Goal: Task Accomplishment & Management: Complete application form

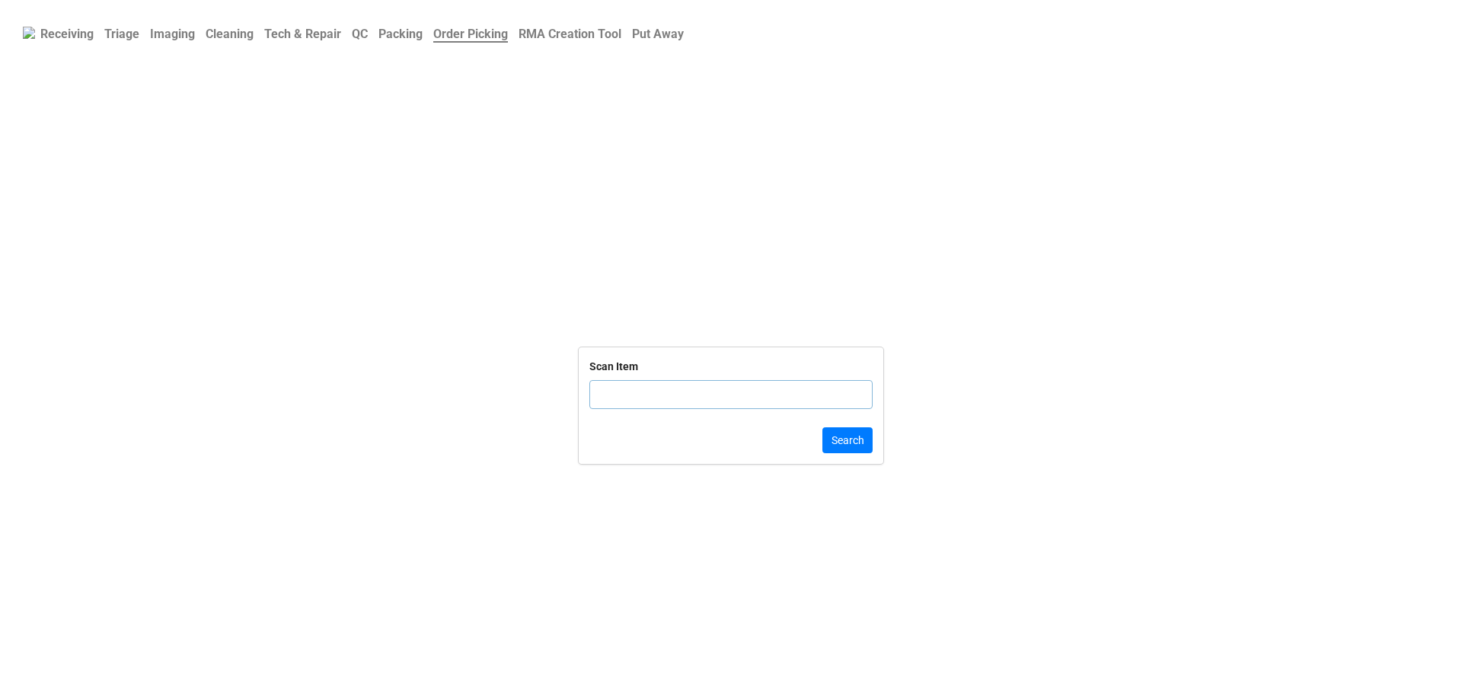
click at [646, 405] on input "text" at bounding box center [730, 394] width 283 height 29
click button "Search" at bounding box center [847, 440] width 50 height 26
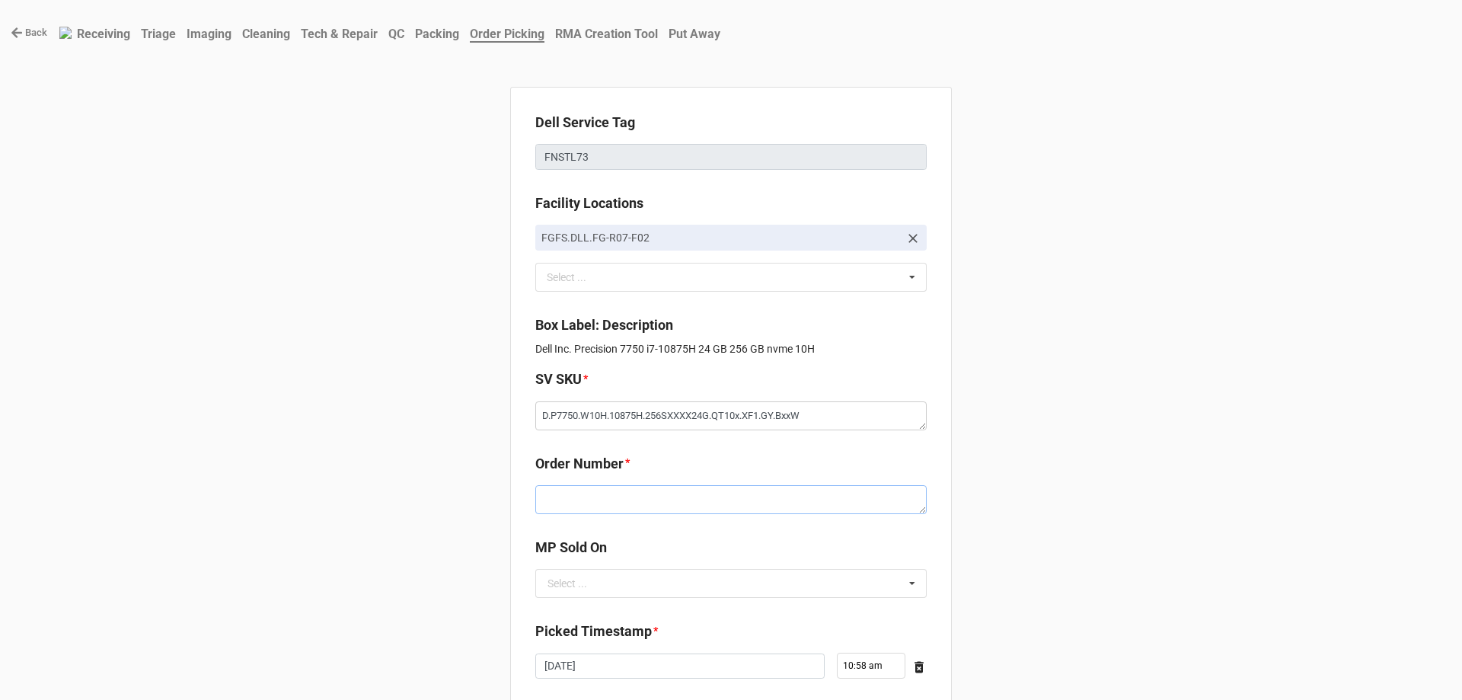
click at [612, 493] on textarea at bounding box center [730, 499] width 391 height 29
paste textarea "5034510"
type textarea "x"
type textarea "5034510"
drag, startPoint x: 598, startPoint y: 577, endPoint x: 593, endPoint y: 628, distance: 51.2
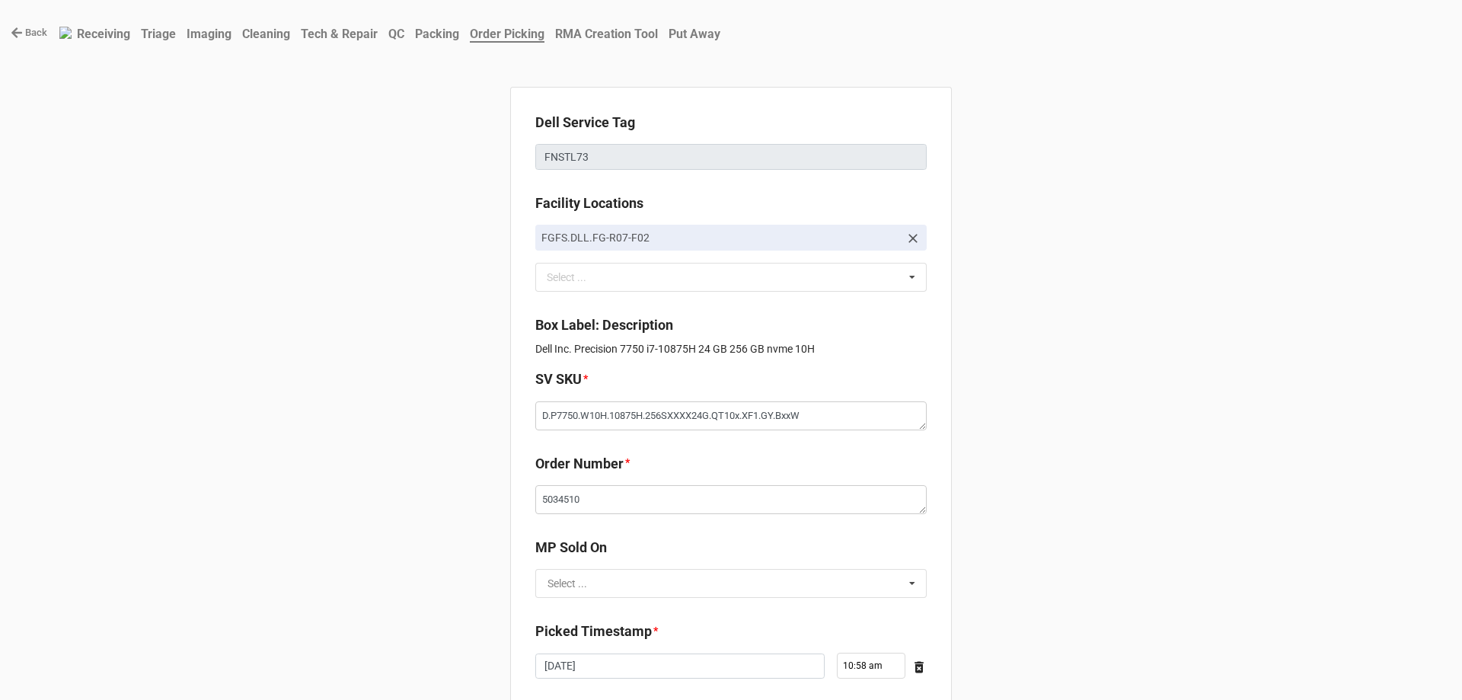
click at [598, 580] on input "text" at bounding box center [732, 583] width 390 height 27
click at [593, 612] on div "D2C" at bounding box center [731, 611] width 390 height 28
type textarea "x"
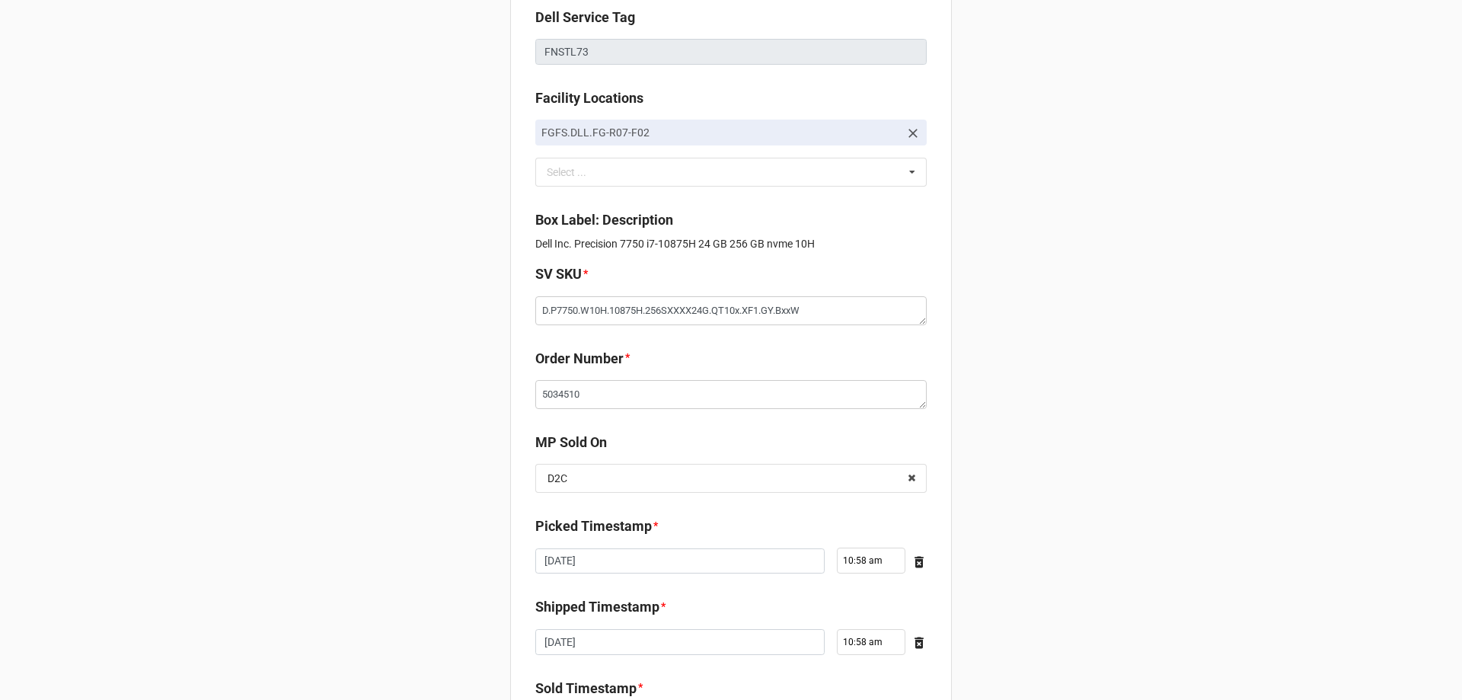
scroll to position [257, 0]
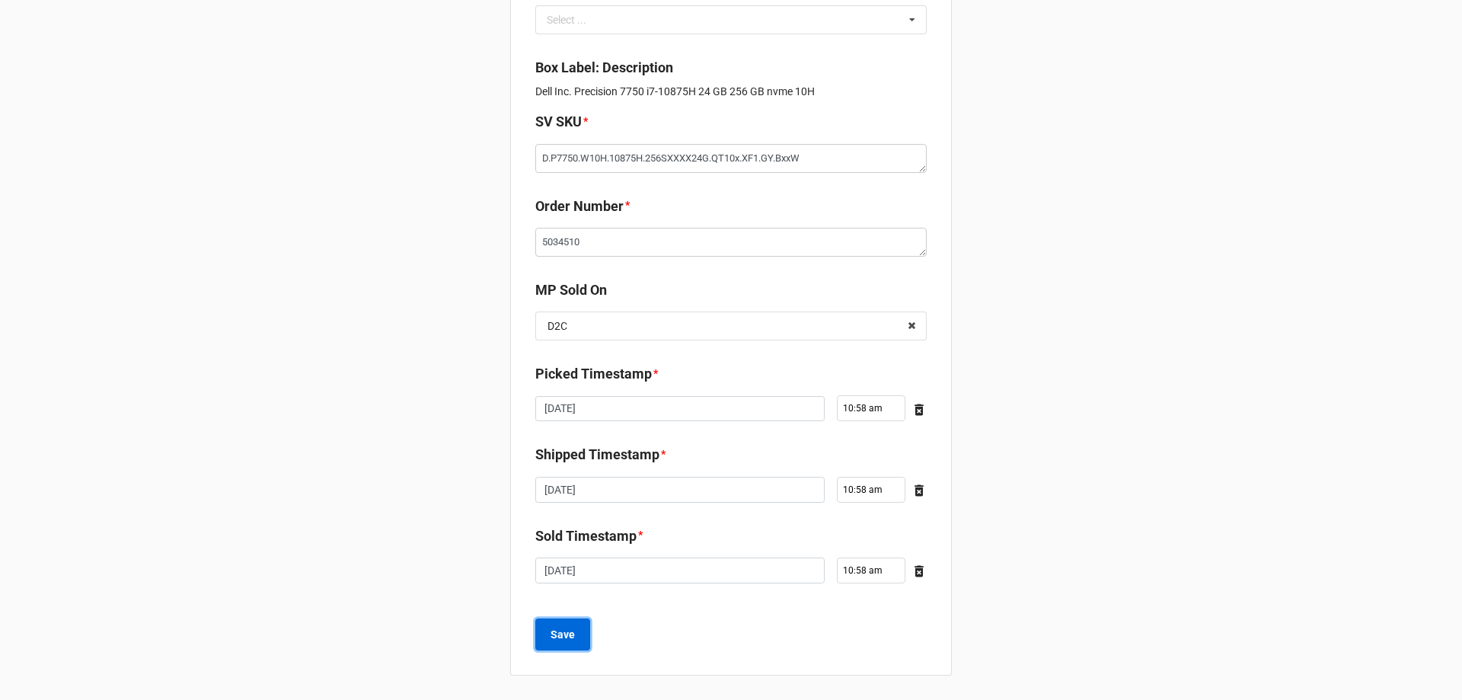
click at [580, 633] on button "Save" at bounding box center [562, 634] width 55 height 32
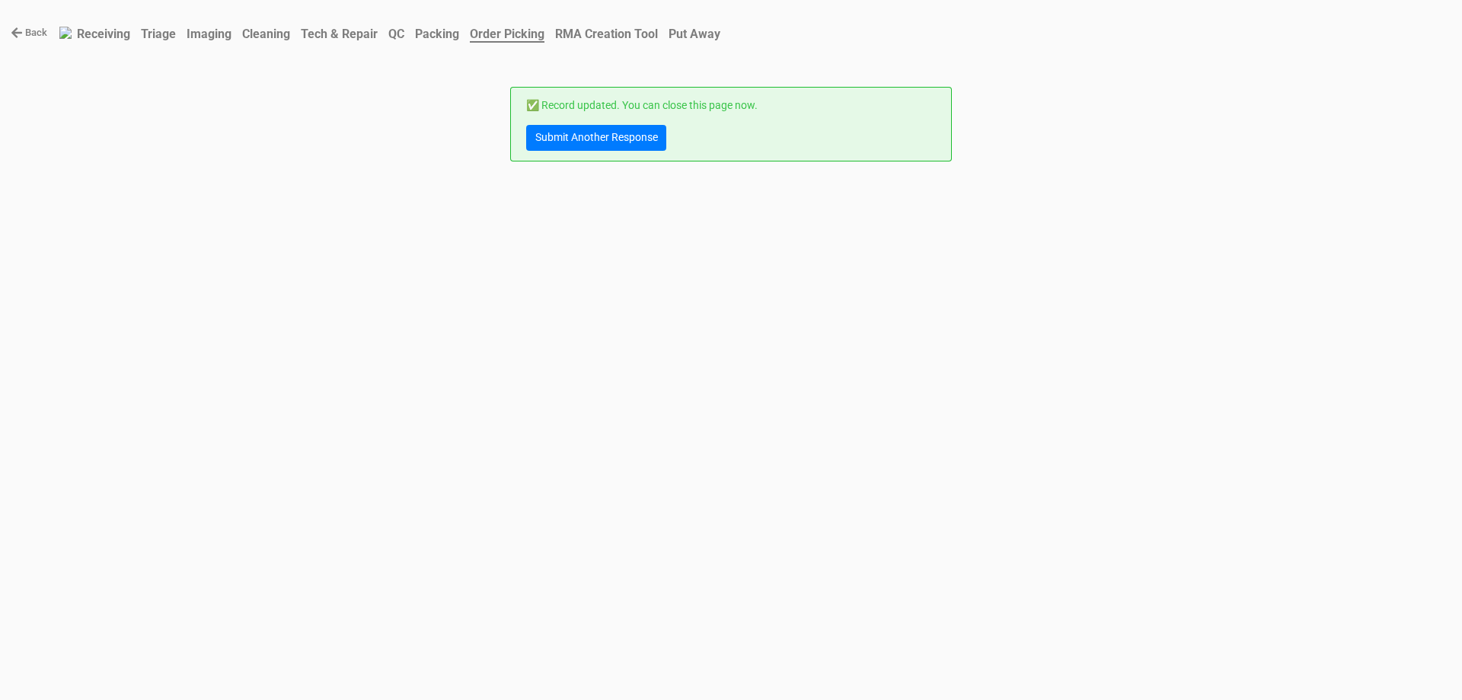
scroll to position [0, 0]
